Goal: Transaction & Acquisition: Book appointment/travel/reservation

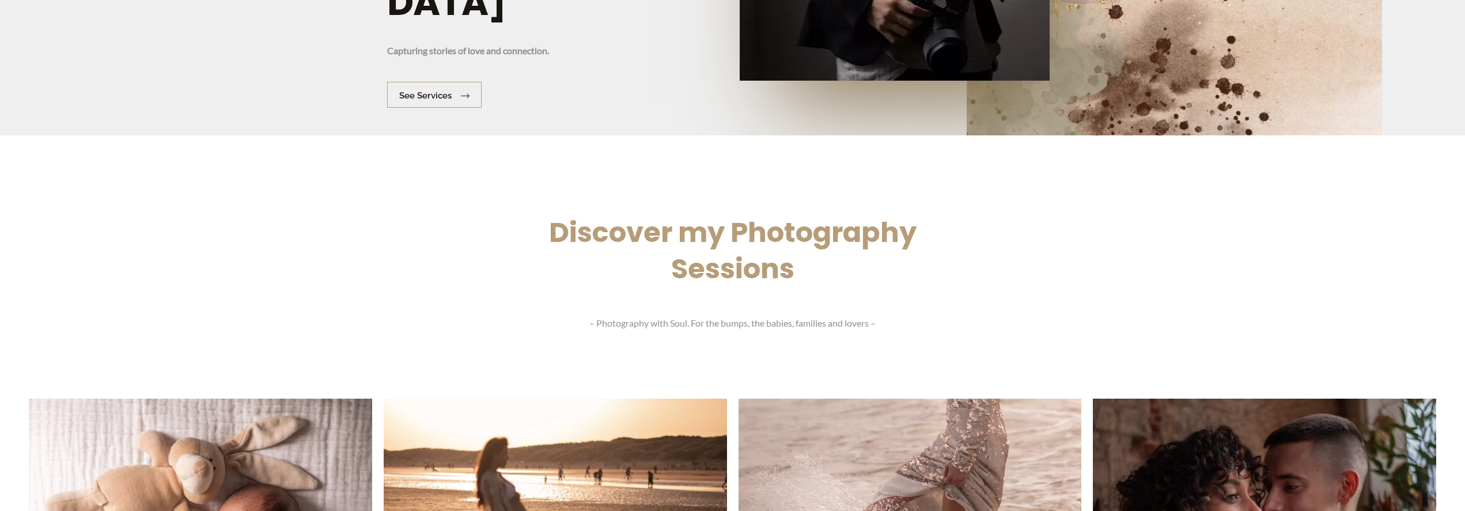
scroll to position [1430, 0]
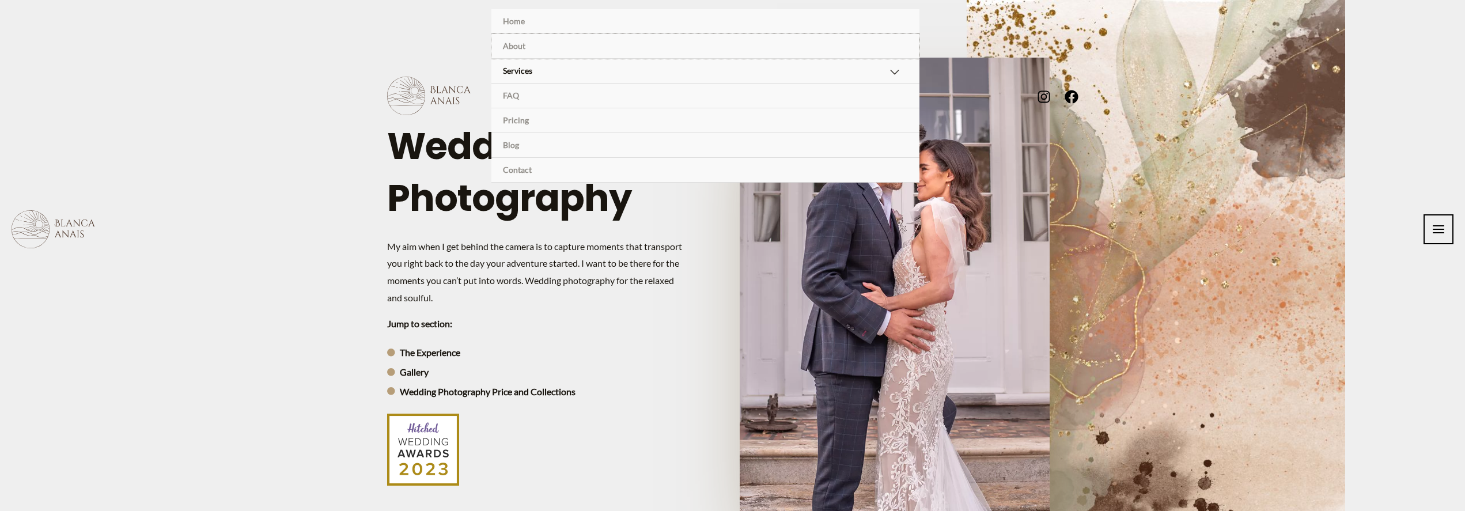
click at [535, 48] on link "About" at bounding box center [706, 46] width 428 height 25
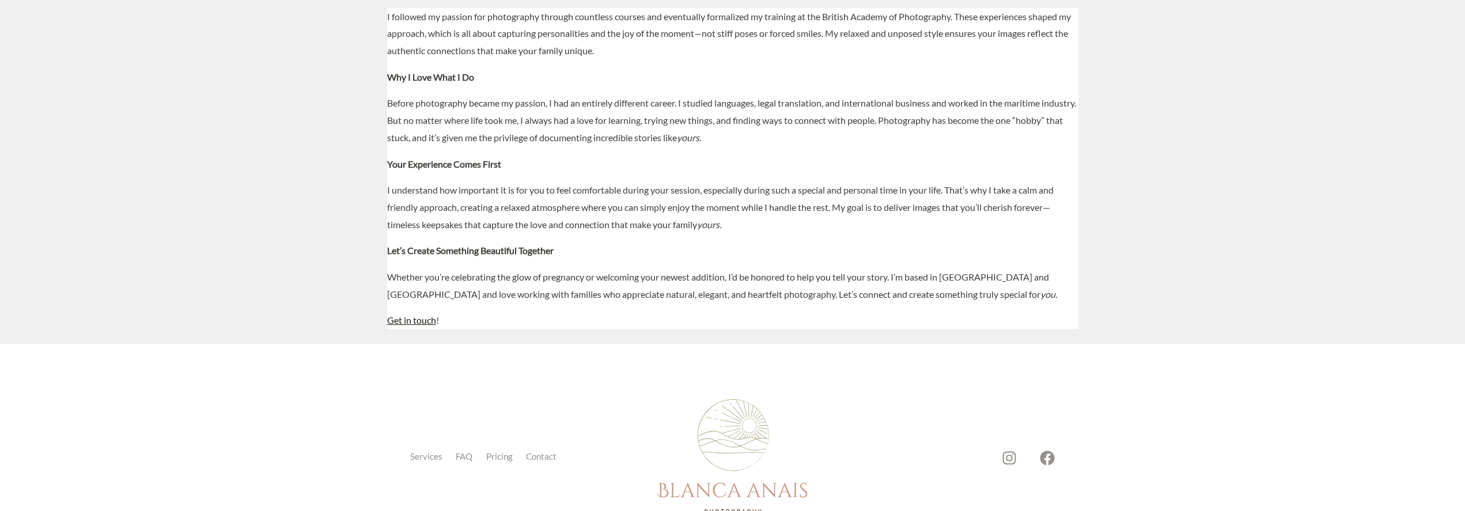
scroll to position [1416, 0]
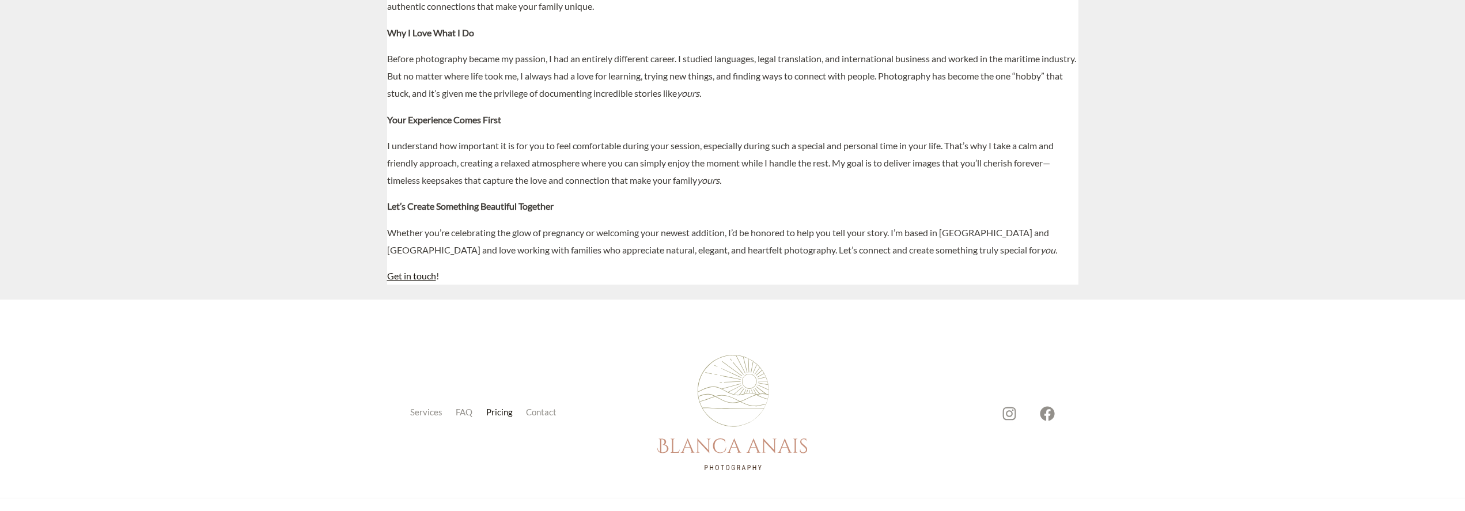
click at [509, 405] on link "Pricing" at bounding box center [502, 413] width 40 height 16
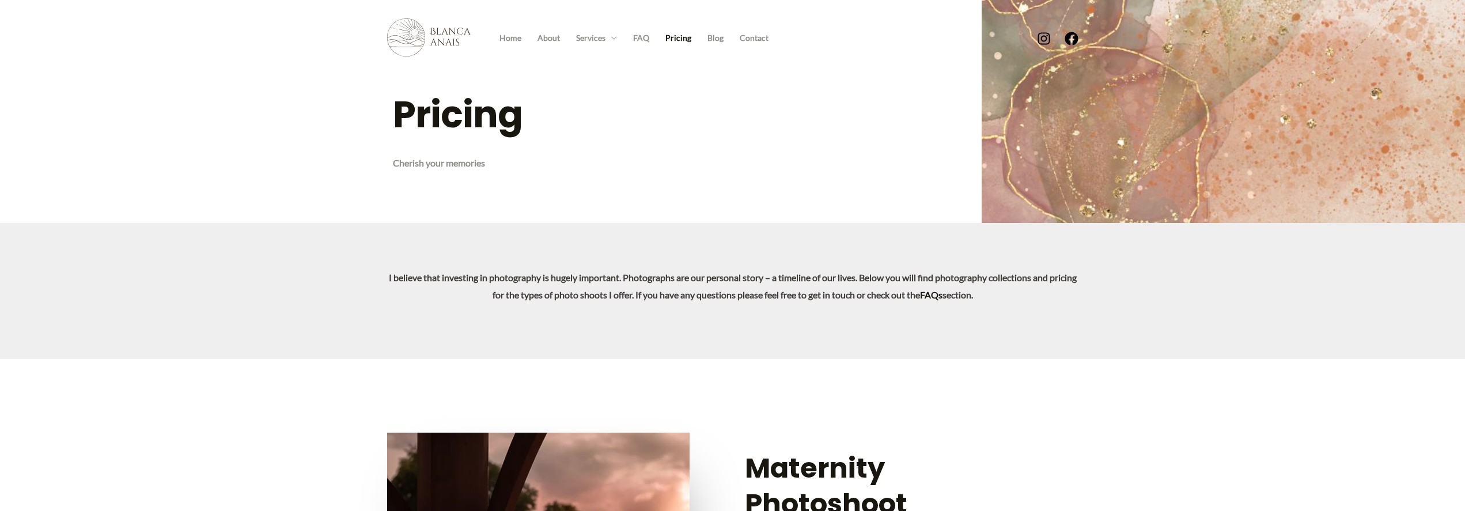
scroll to position [1339, 0]
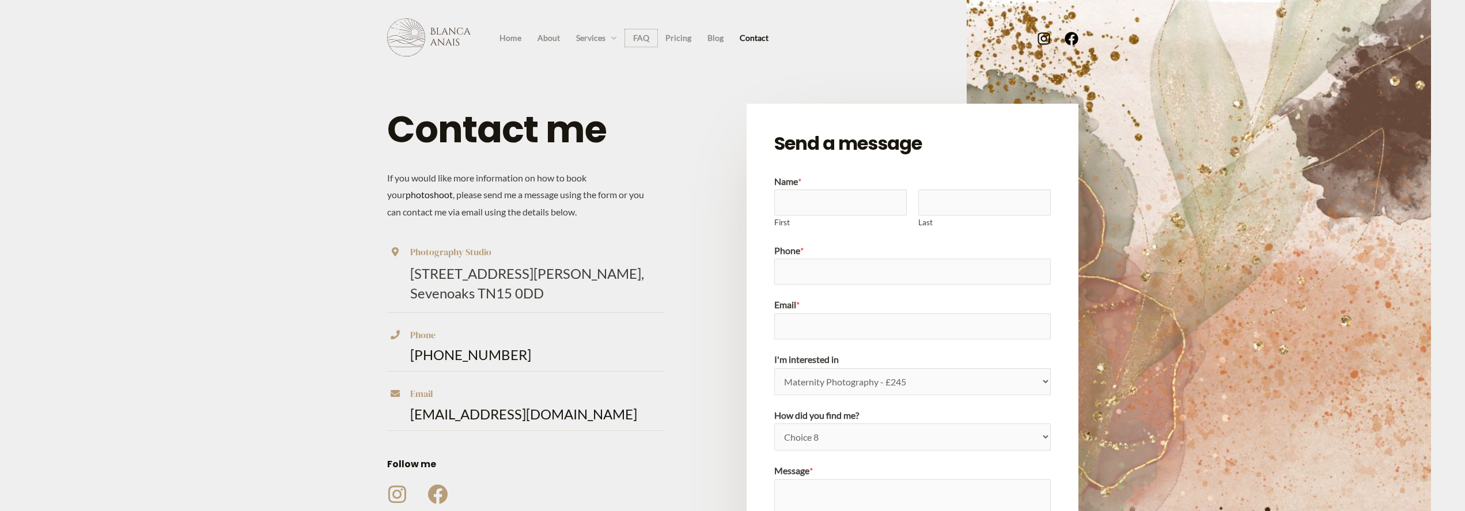
click at [642, 35] on link "FAQ" at bounding box center [641, 37] width 32 height 17
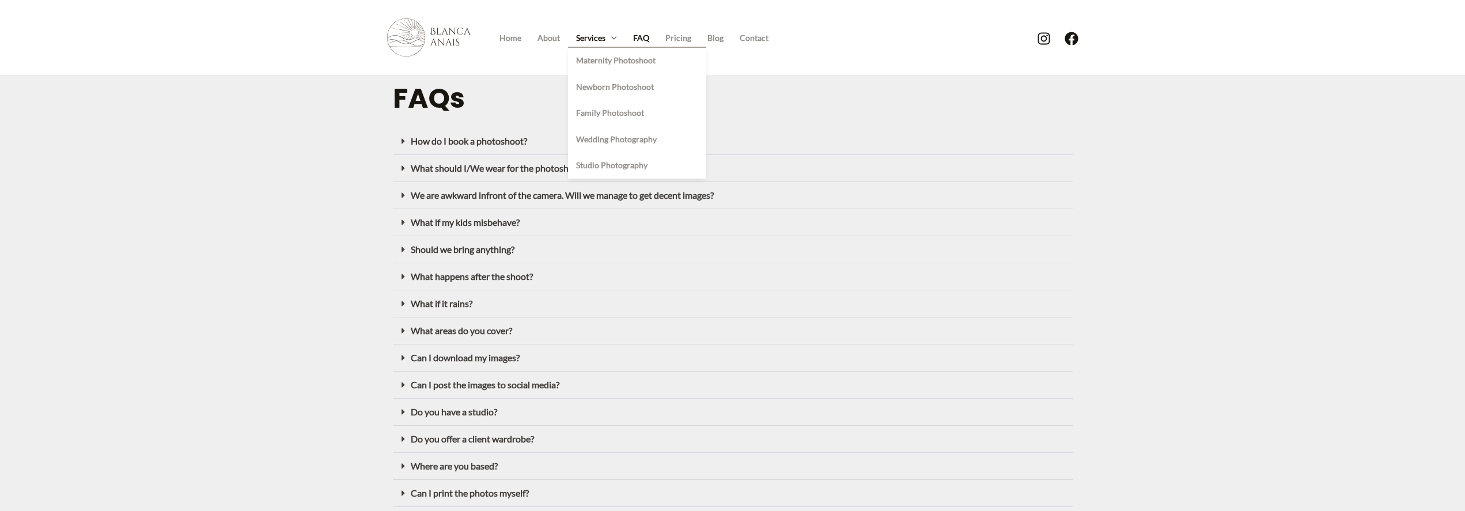
click at [593, 40] on link "Services" at bounding box center [596, 37] width 57 height 17
